Goal: Transaction & Acquisition: Purchase product/service

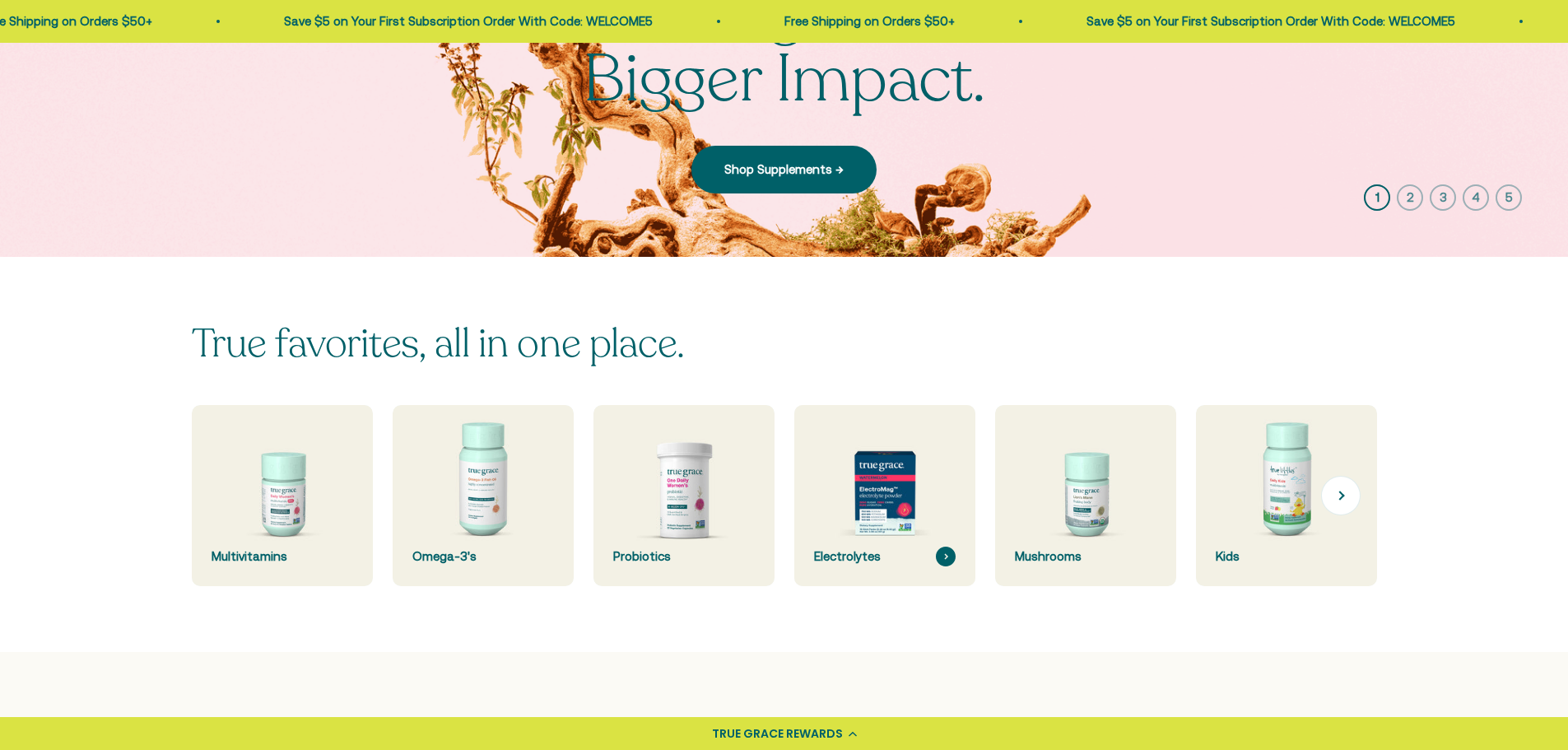
drag, startPoint x: 888, startPoint y: 521, endPoint x: 913, endPoint y: 524, distance: 25.2
click at [888, 521] on img at bounding box center [884, 496] width 191 height 192
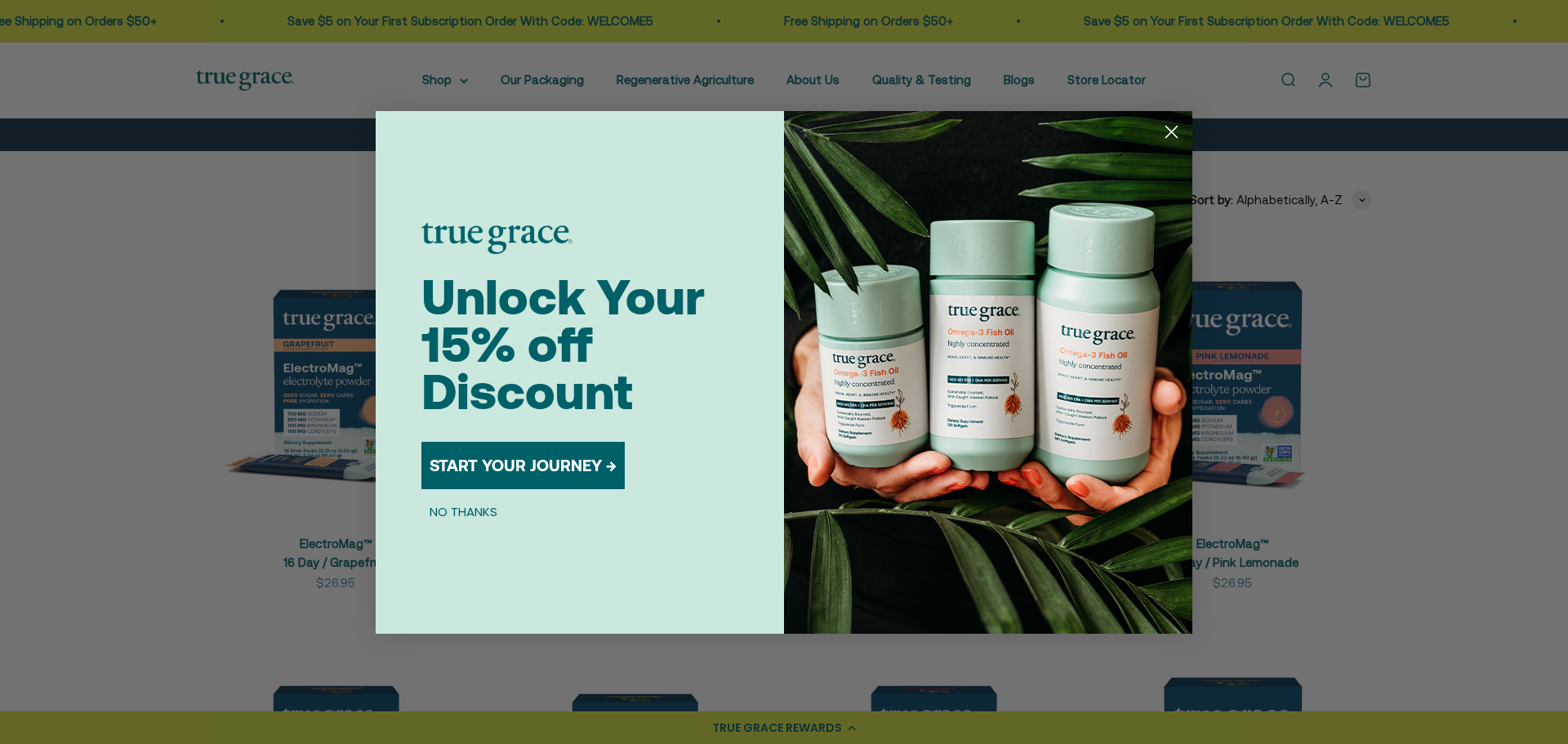
click at [1175, 122] on circle "Close dialog" at bounding box center [1172, 131] width 27 height 27
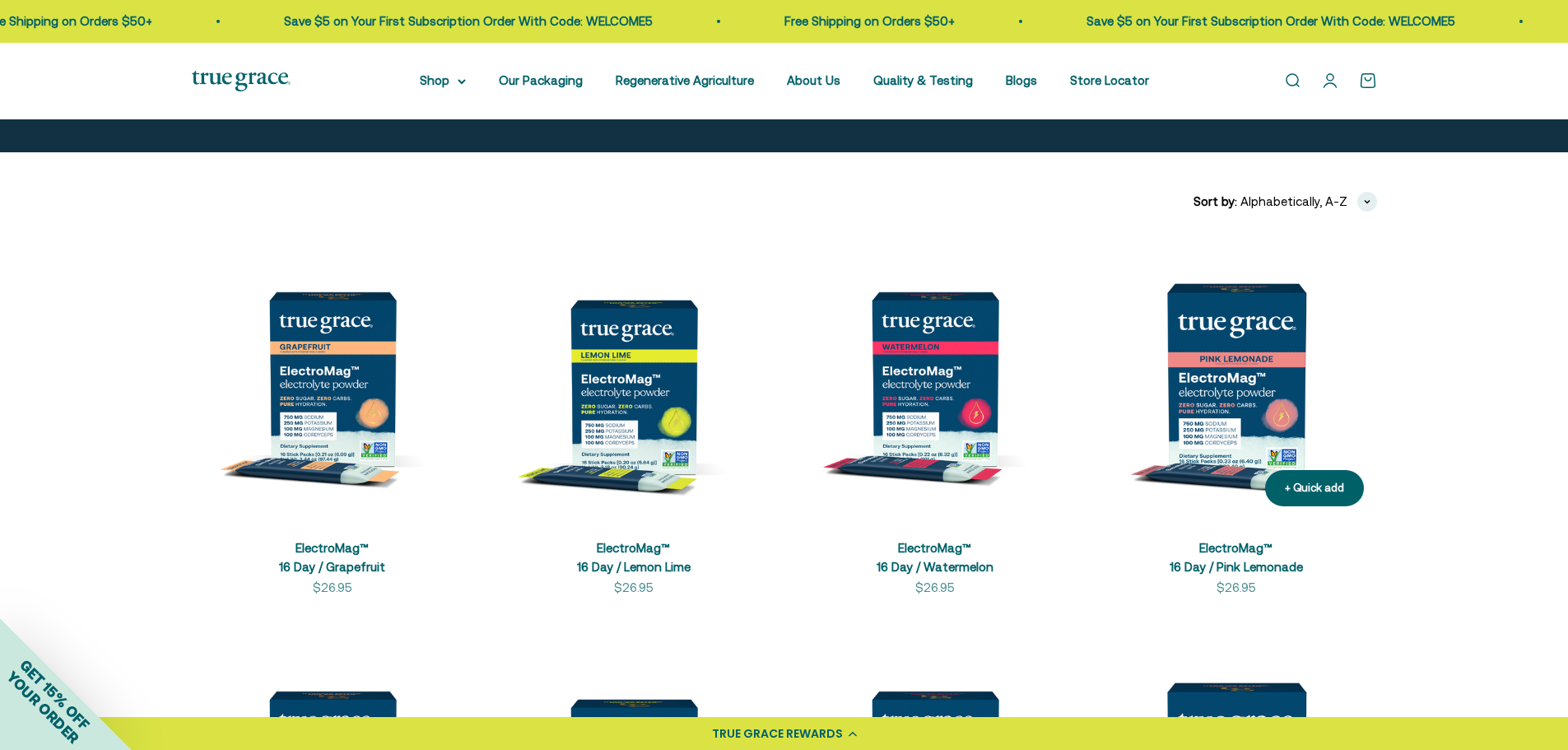
click at [1249, 418] on img at bounding box center [1237, 379] width 282 height 282
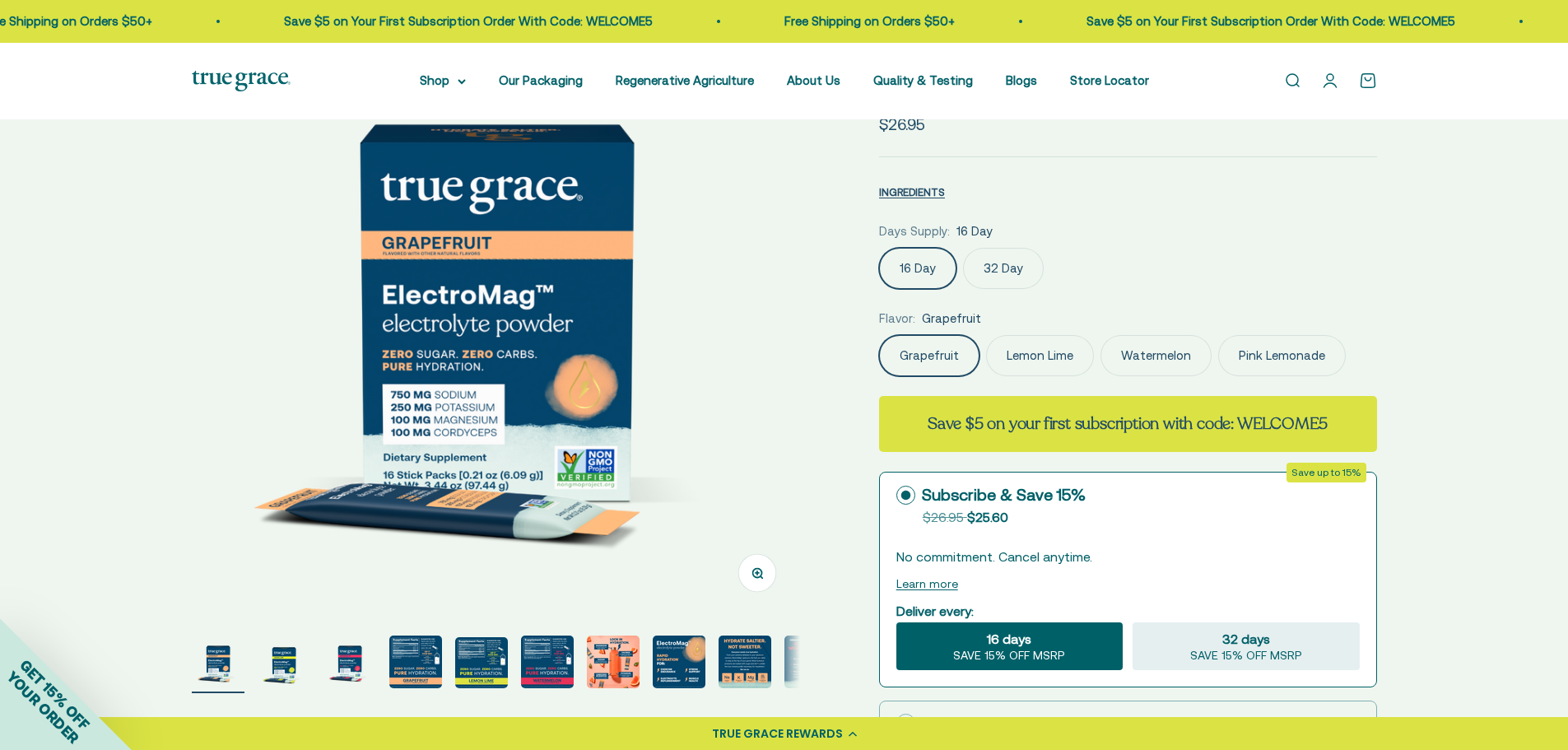
select select "3"
click at [1290, 365] on label "Pink Lemonade" at bounding box center [1282, 356] width 128 height 41
click at [879, 335] on input "Pink Lemonade" at bounding box center [878, 334] width 1 height 1
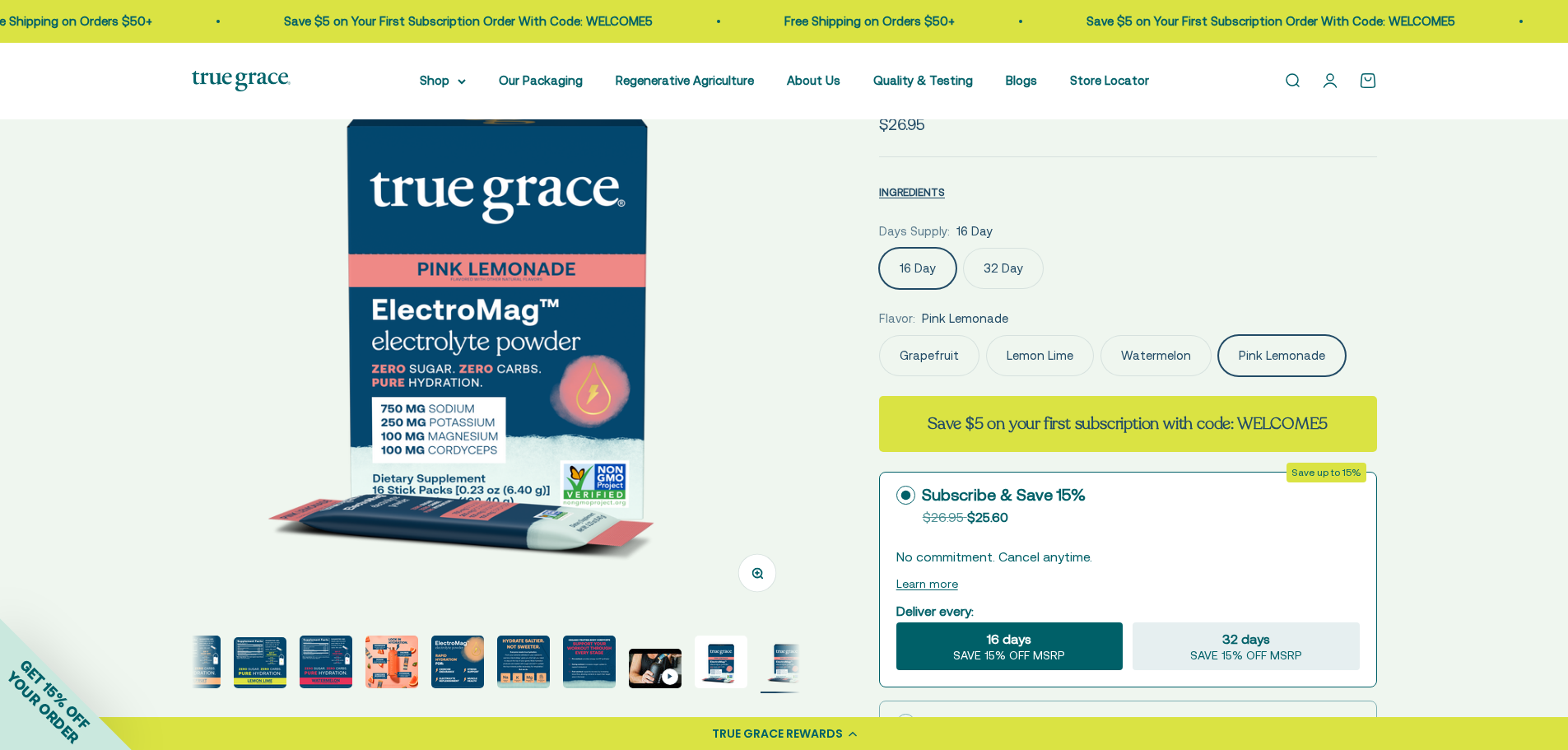
scroll to position [0, 234]
